Goal: Transaction & Acquisition: Subscribe to service/newsletter

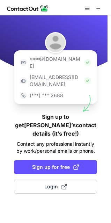
click at [67, 56] on div "***@[DOMAIN_NAME]" at bounding box center [55, 62] width 77 height 18
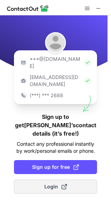
click at [57, 180] on button "Login" at bounding box center [55, 187] width 83 height 14
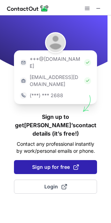
click at [61, 163] on span "Sign up for free" at bounding box center [55, 166] width 47 height 7
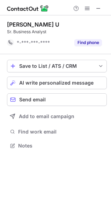
scroll to position [140, 111]
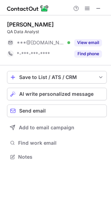
scroll to position [3, 3]
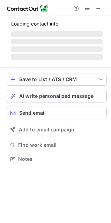
scroll to position [145, 111]
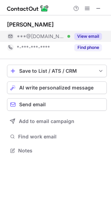
click at [78, 34] on button "View email" at bounding box center [88, 36] width 28 height 7
